Goal: Information Seeking & Learning: Learn about a topic

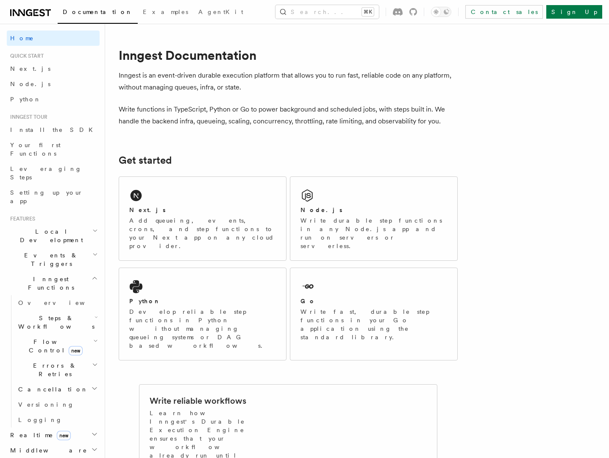
click at [64, 314] on span "Steps & Workflows" at bounding box center [55, 322] width 80 height 17
click at [43, 338] on span "Overview" at bounding box center [69, 341] width 87 height 7
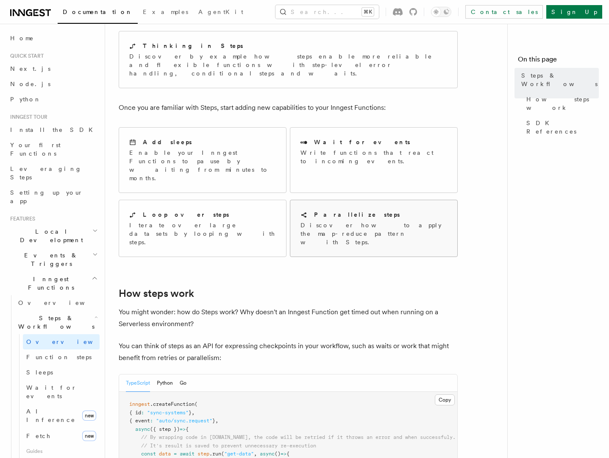
scroll to position [82, 0]
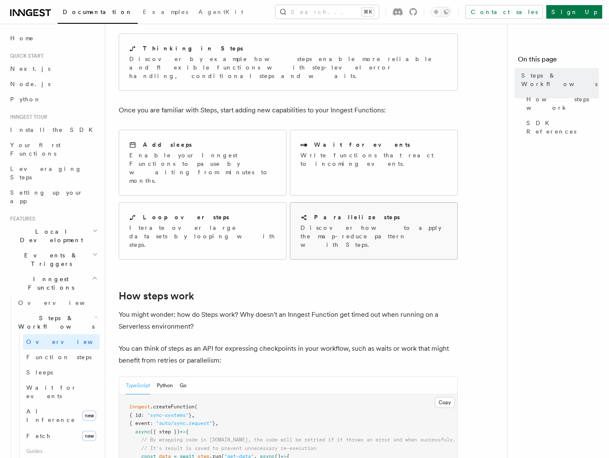
click at [353, 223] on p "Discover how to apply the map-reduce pattern with Steps." at bounding box center [374, 235] width 147 height 25
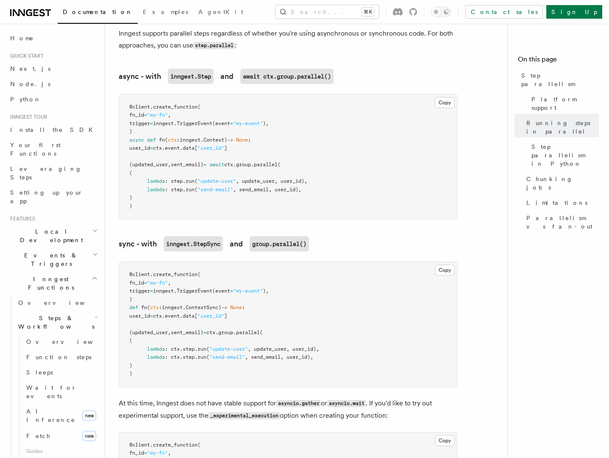
scroll to position [617, 0]
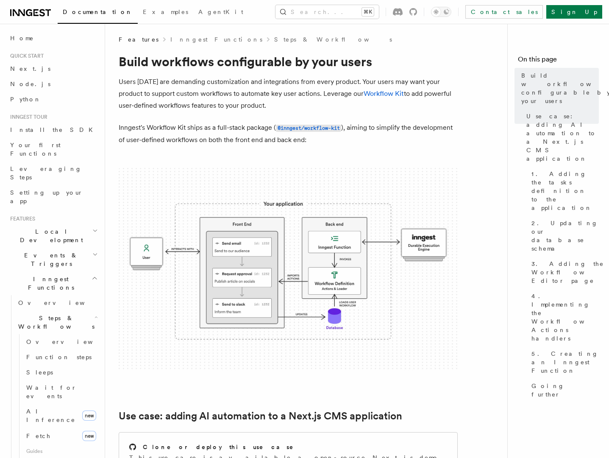
scroll to position [82, 0]
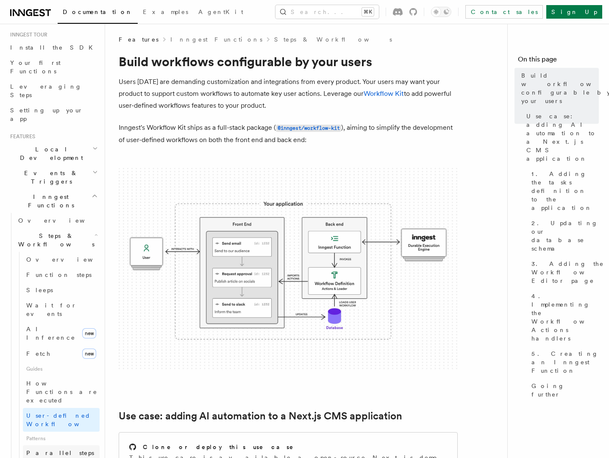
click at [50, 449] on span "Parallel steps" at bounding box center [60, 452] width 68 height 7
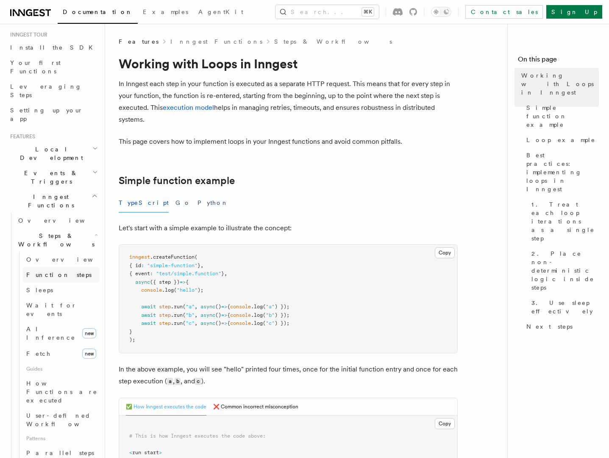
click at [52, 271] on span "Function steps" at bounding box center [58, 274] width 65 height 7
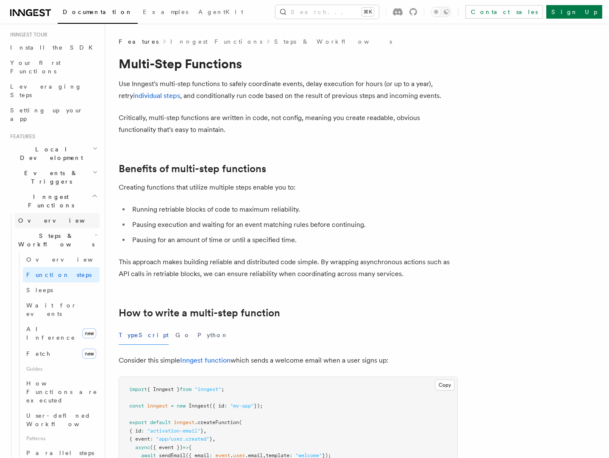
click at [47, 213] on link "Overview" at bounding box center [57, 220] width 85 height 15
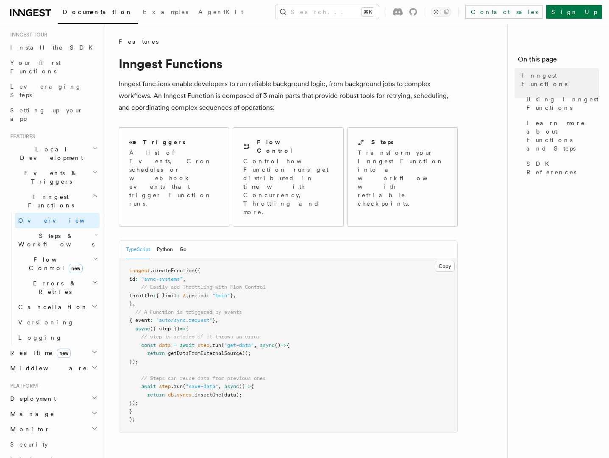
click at [52, 255] on span "Flow Control new" at bounding box center [54, 263] width 78 height 17
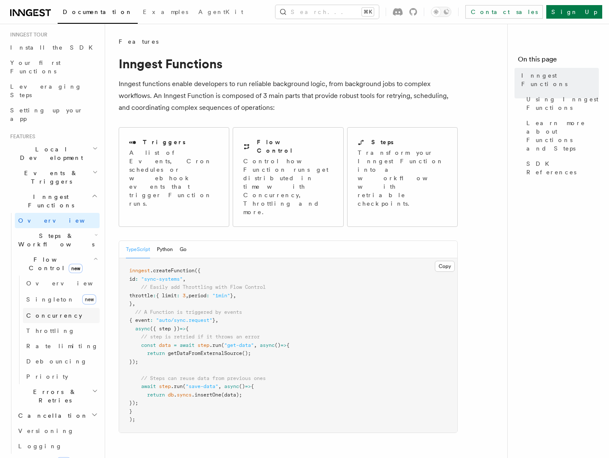
click at [54, 312] on span "Concurrency" at bounding box center [54, 315] width 56 height 7
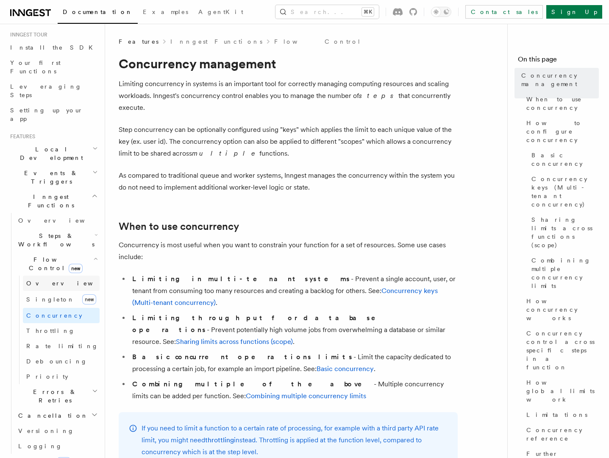
click at [44, 280] on span "Overview" at bounding box center [69, 283] width 87 height 7
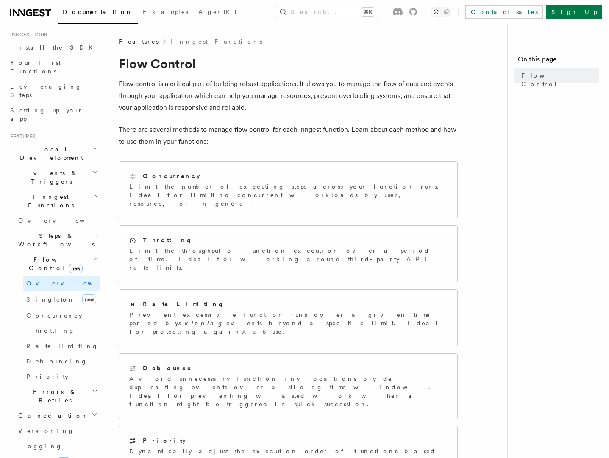
click at [63, 232] on span "Steps & Workflows" at bounding box center [55, 240] width 80 height 17
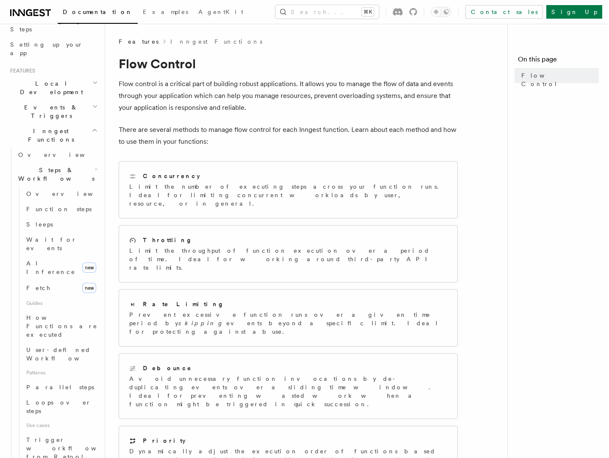
scroll to position [151, 0]
